Goal: Download file/media

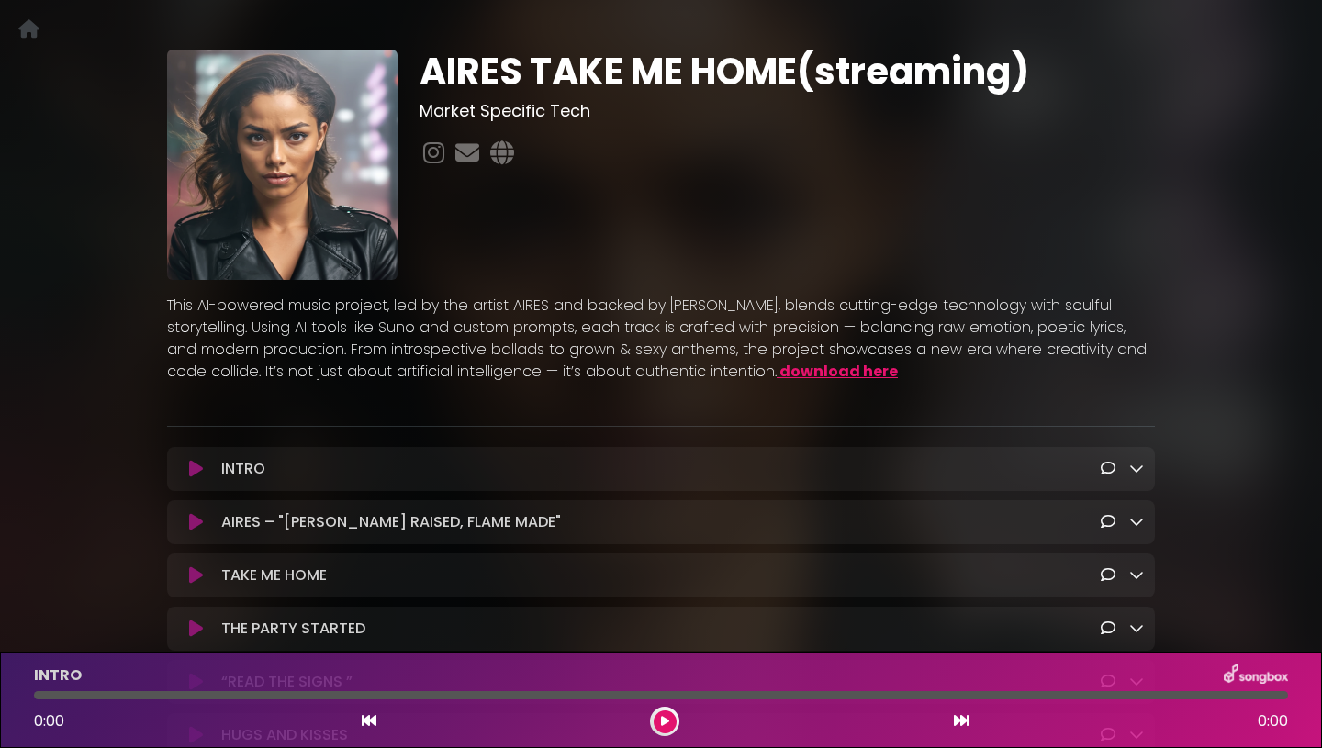
scroll to position [94, 0]
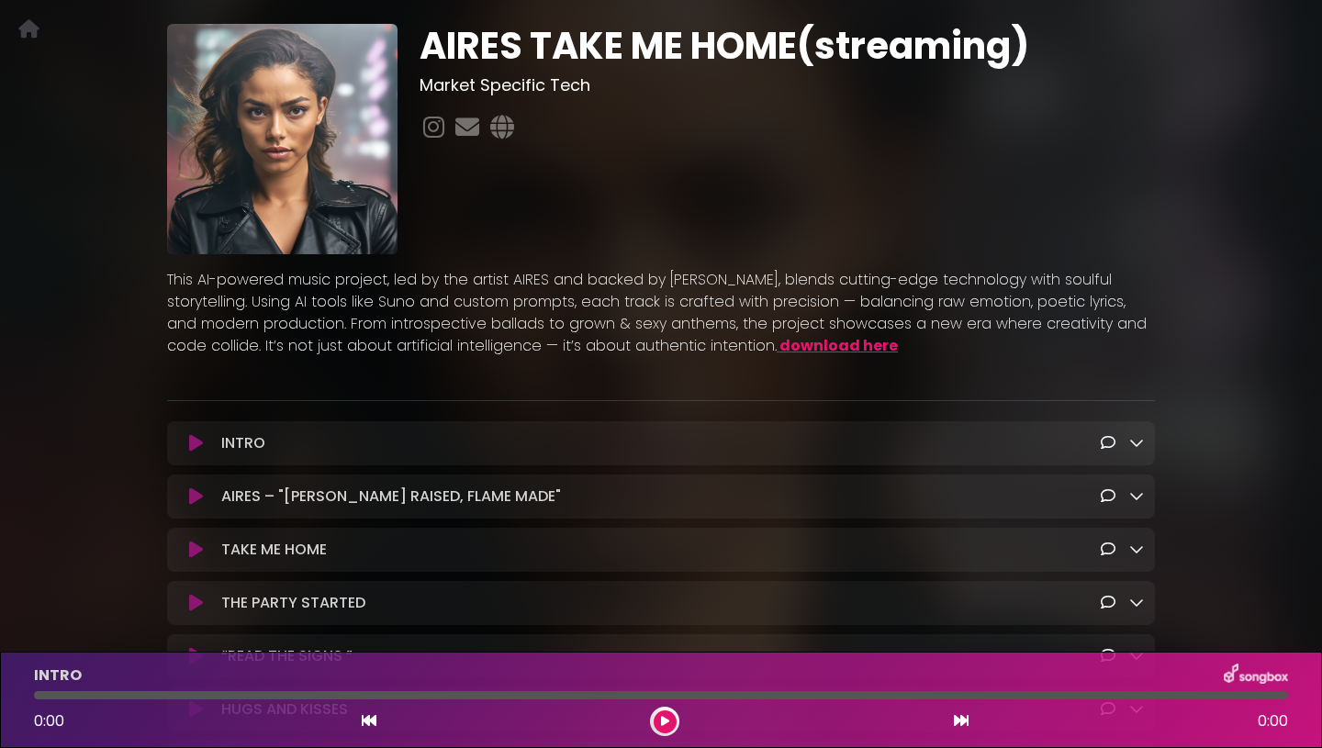
click at [1139, 445] on icon at bounding box center [1136, 442] width 15 height 15
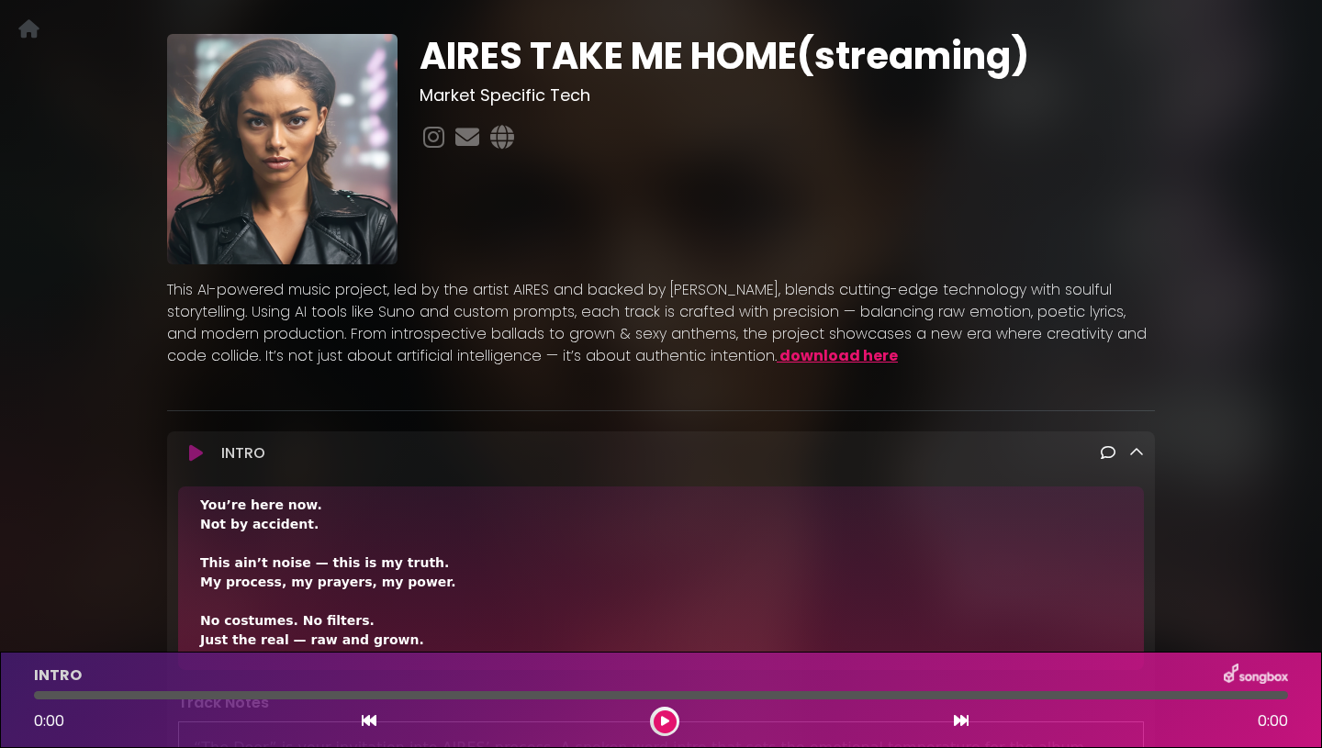
scroll to position [0, 0]
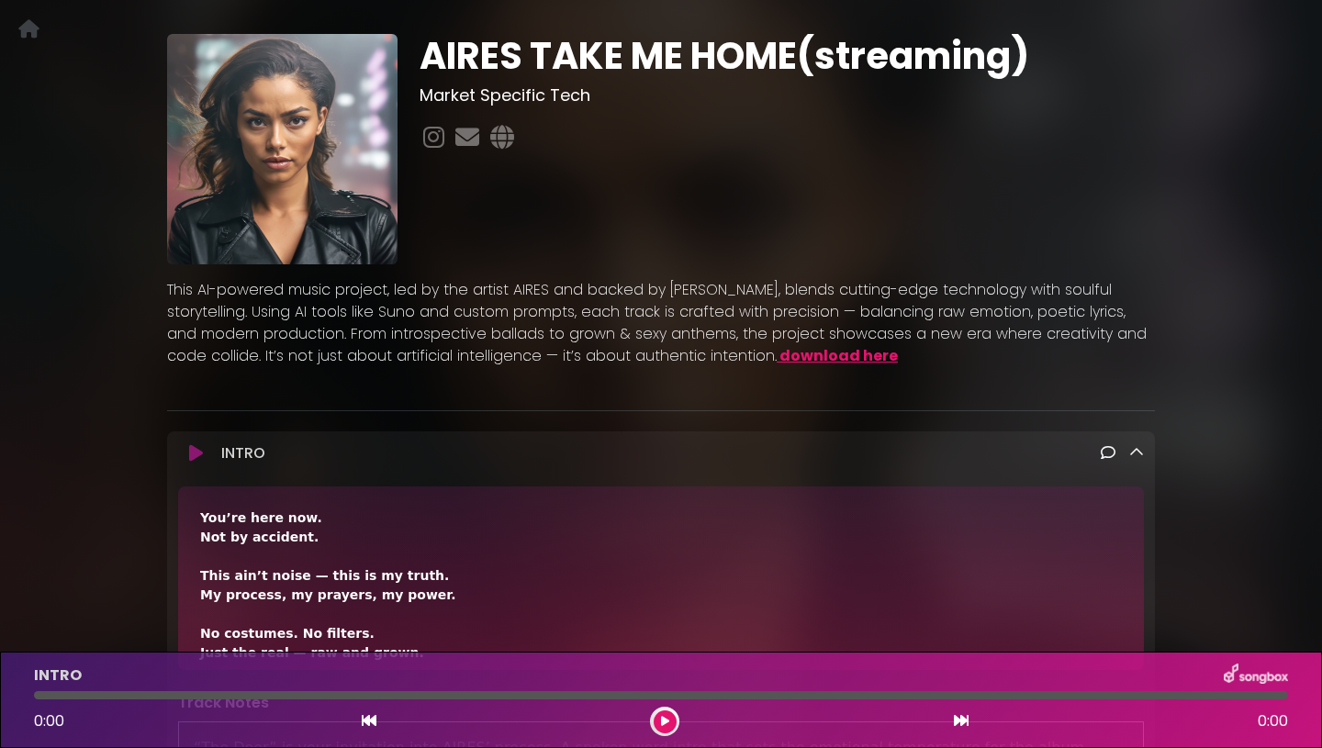
click at [1139, 453] on icon at bounding box center [1136, 452] width 15 height 15
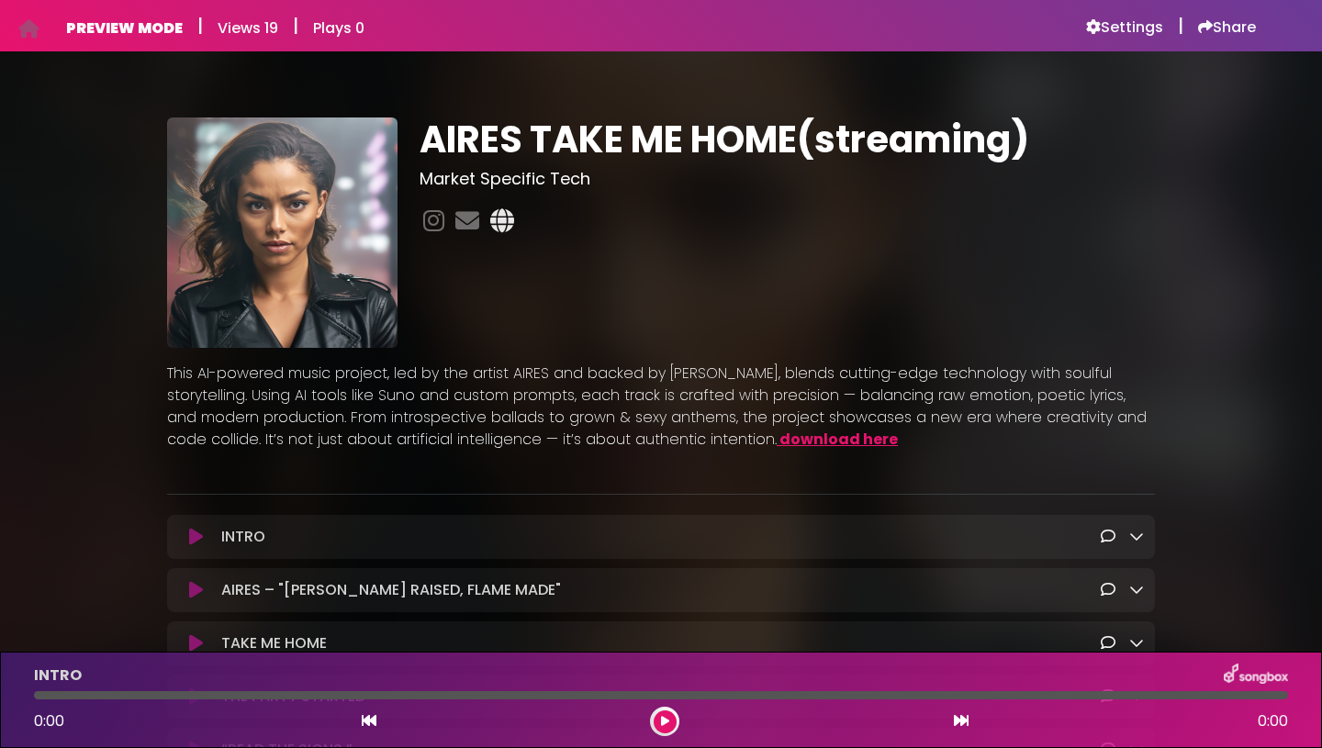
click at [779, 442] on link "download here" at bounding box center [838, 439] width 118 height 21
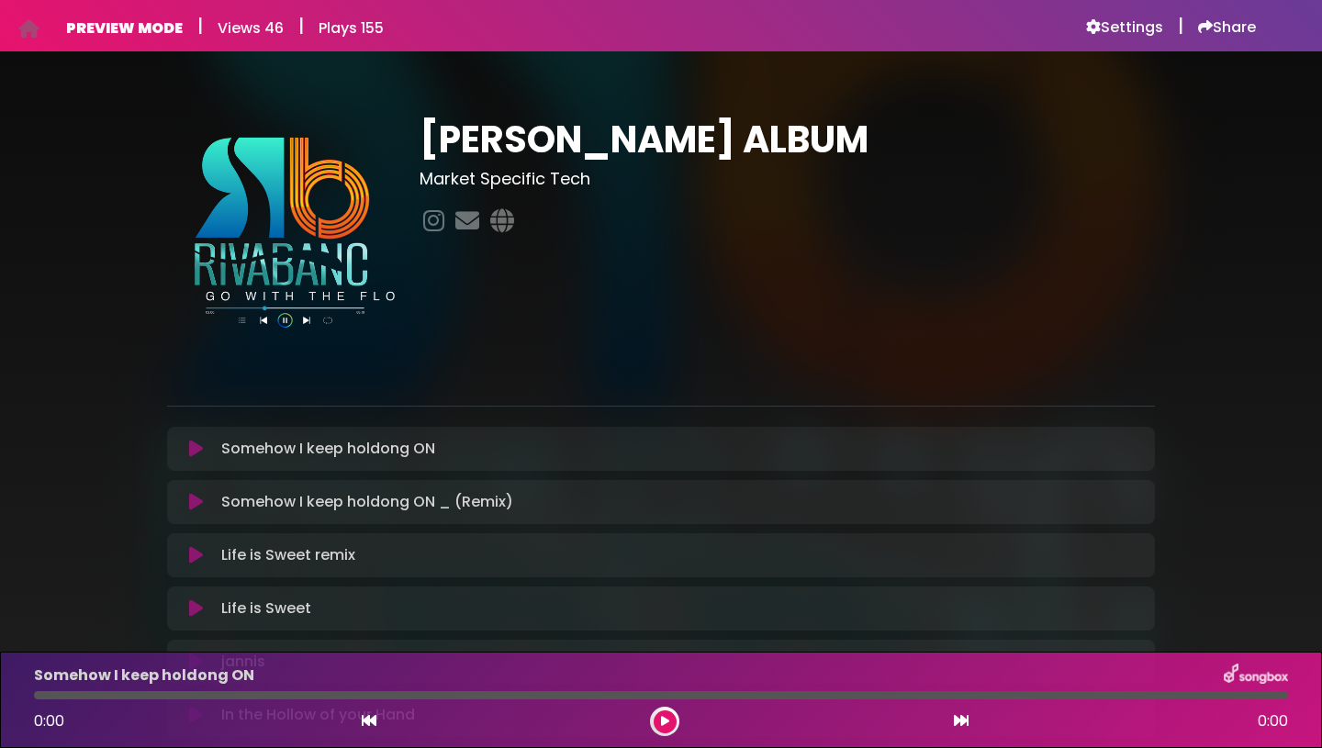
click at [964, 71] on div "TONY ALBUM Market Specific Tech" at bounding box center [661, 697] width 1322 height 1293
